Goal: Information Seeking & Learning: Compare options

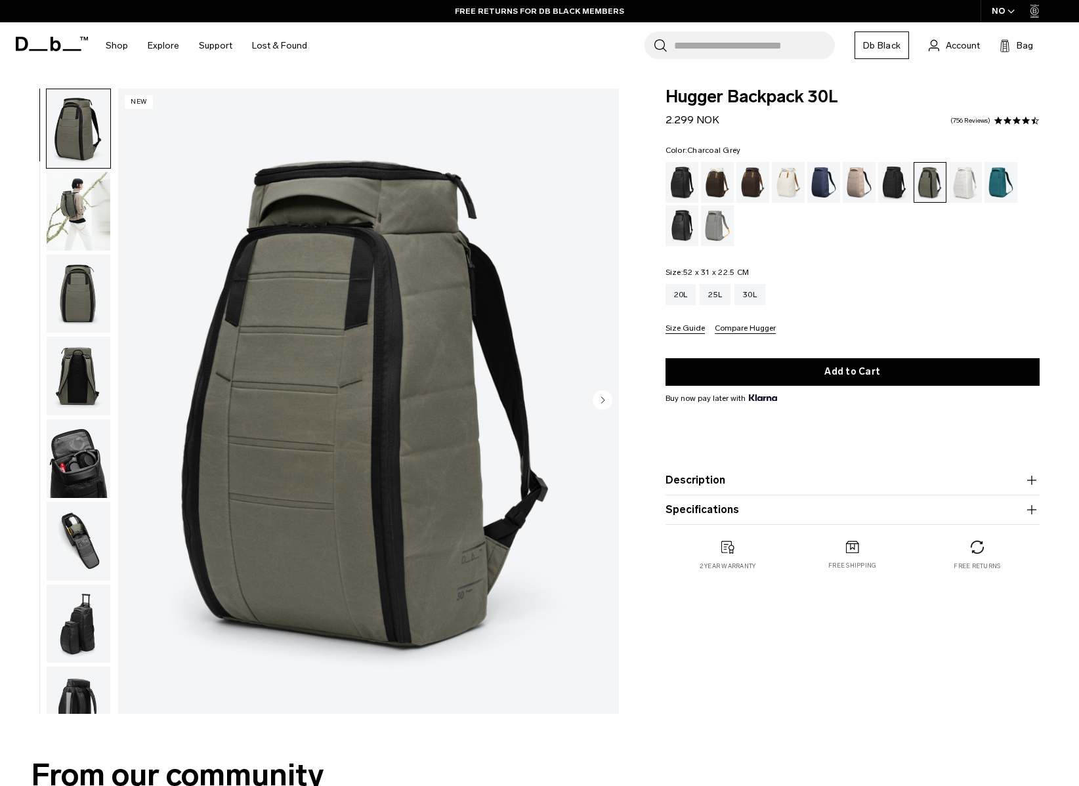
click at [904, 182] on div "Charcoal Grey" at bounding box center [894, 182] width 33 height 41
click at [891, 181] on div "Charcoal Grey" at bounding box center [894, 182] width 33 height 41
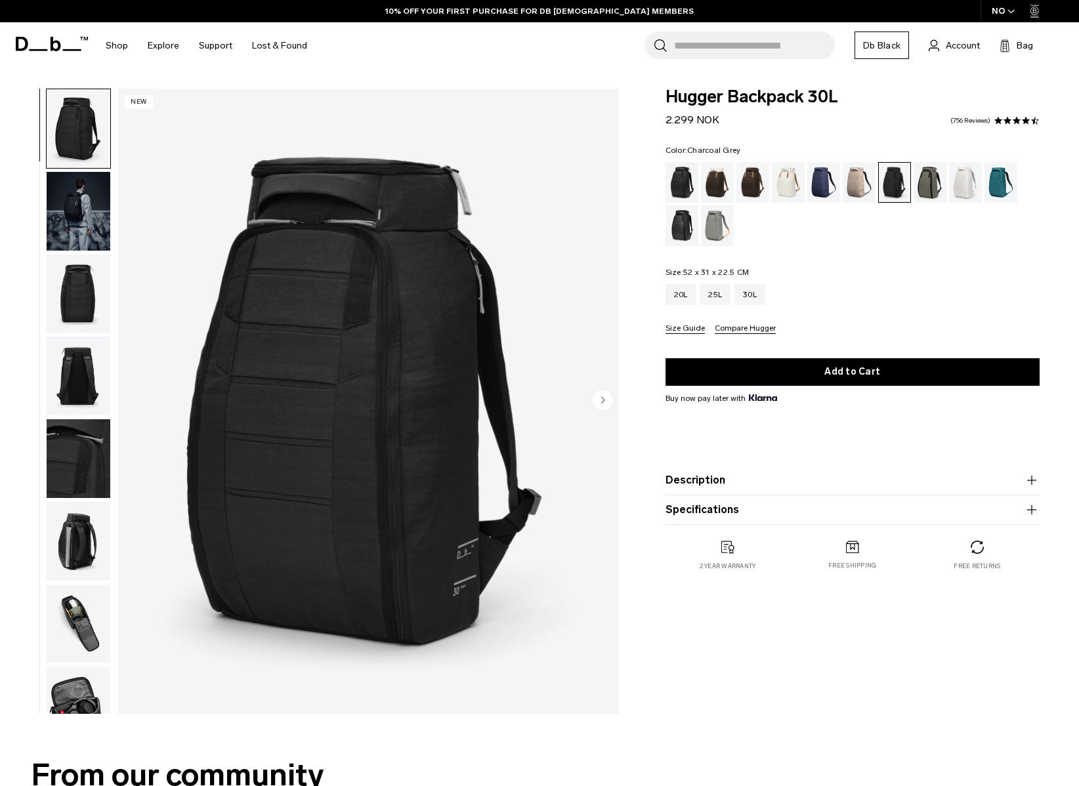
click at [699, 48] on input "Search for Bags, Luggage..." at bounding box center [754, 46] width 161 height 28
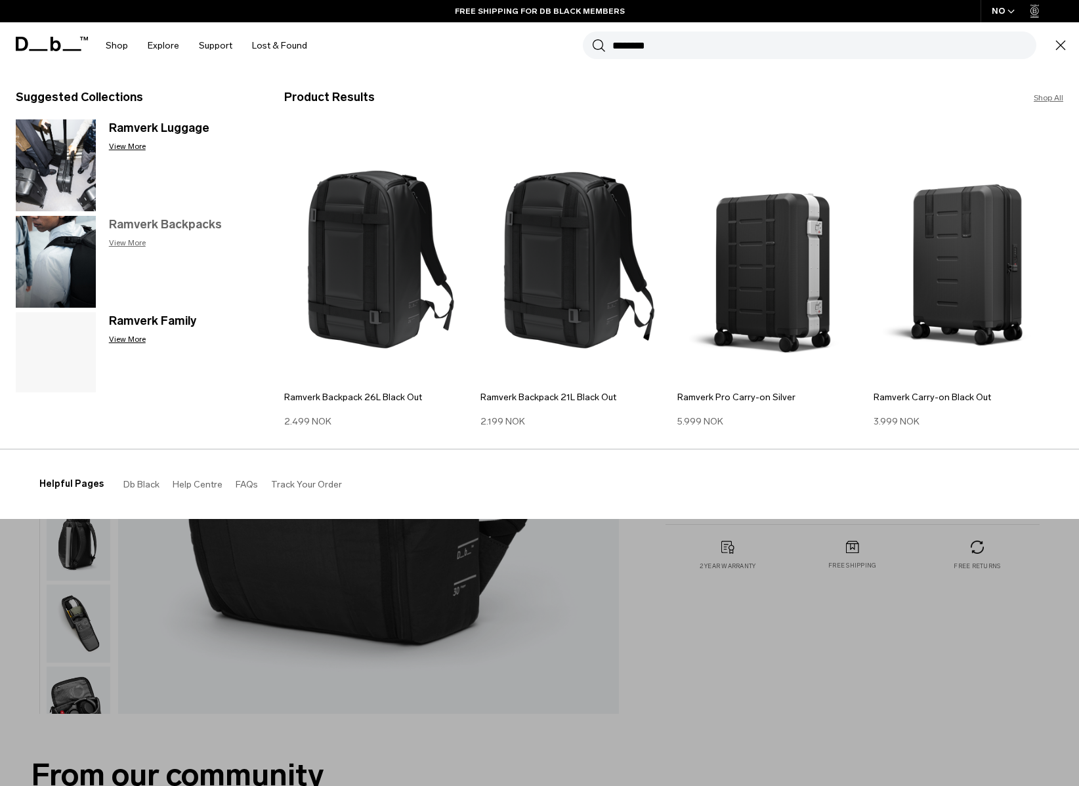
type input "*******"
click at [169, 221] on h3 "Ramverk Backpacks" at bounding box center [183, 225] width 149 height 18
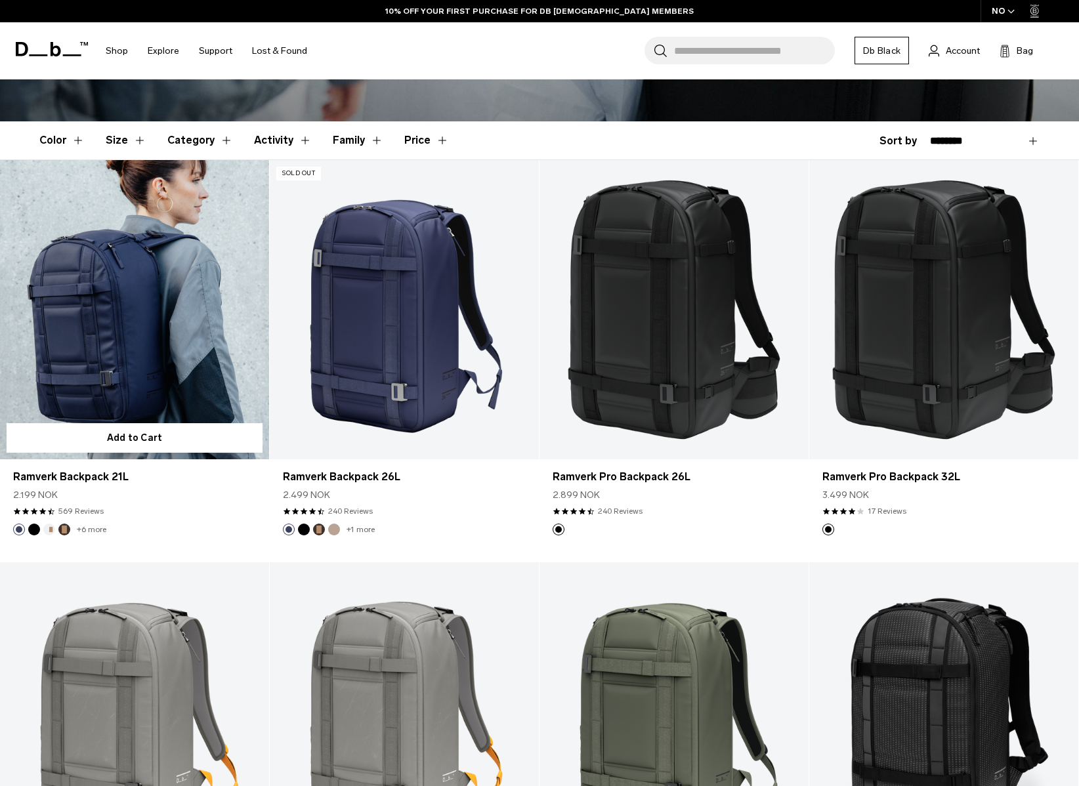
click at [160, 337] on link "Ramverk Backpack 21L" at bounding box center [134, 309] width 269 height 299
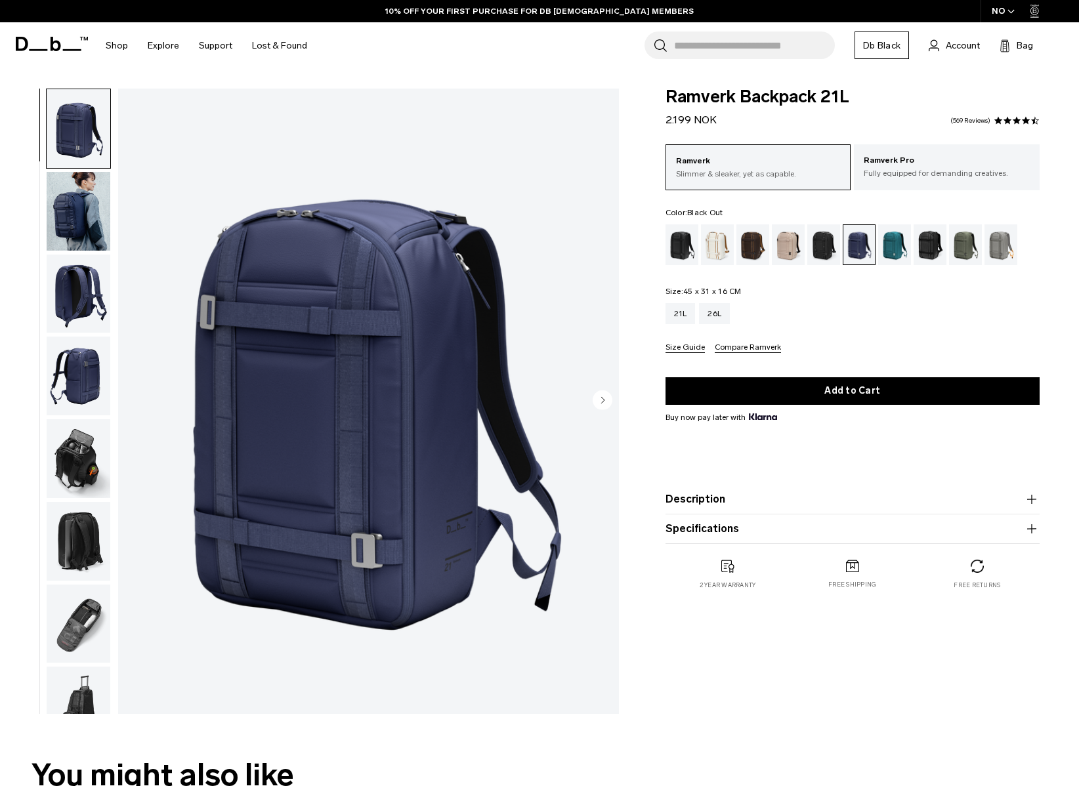
click at [677, 239] on div "Black Out" at bounding box center [682, 245] width 33 height 41
